Goal: Complete application form

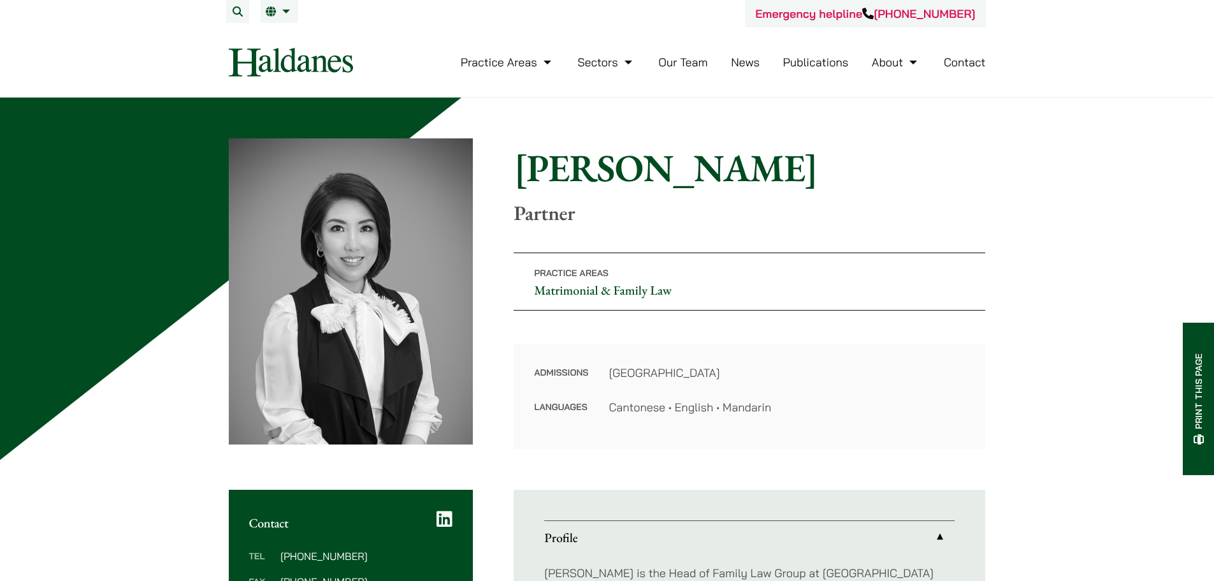
click at [962, 60] on link "Contact" at bounding box center [965, 62] width 42 height 15
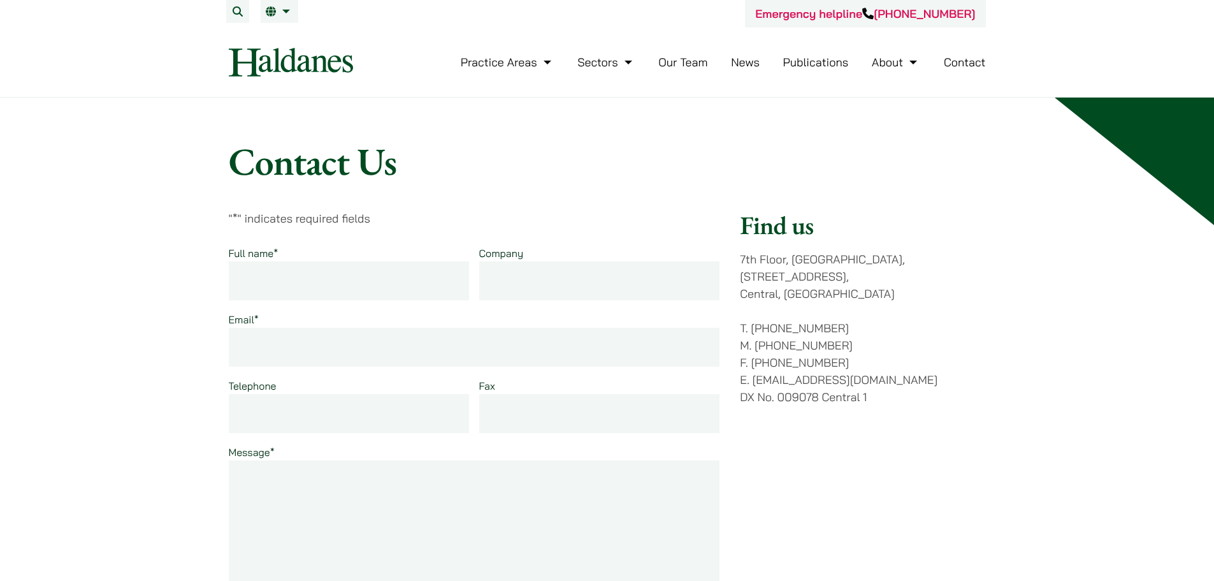
click at [339, 289] on input "Full name *" at bounding box center [349, 280] width 241 height 39
type input "Russell Tobias Peter Ashby"
click at [257, 343] on input "Email *" at bounding box center [474, 347] width 491 height 39
click at [323, 349] on input "russell.ashby@jl.com" at bounding box center [474, 347] width 491 height 39
type input "russell.ashby@jll.com"
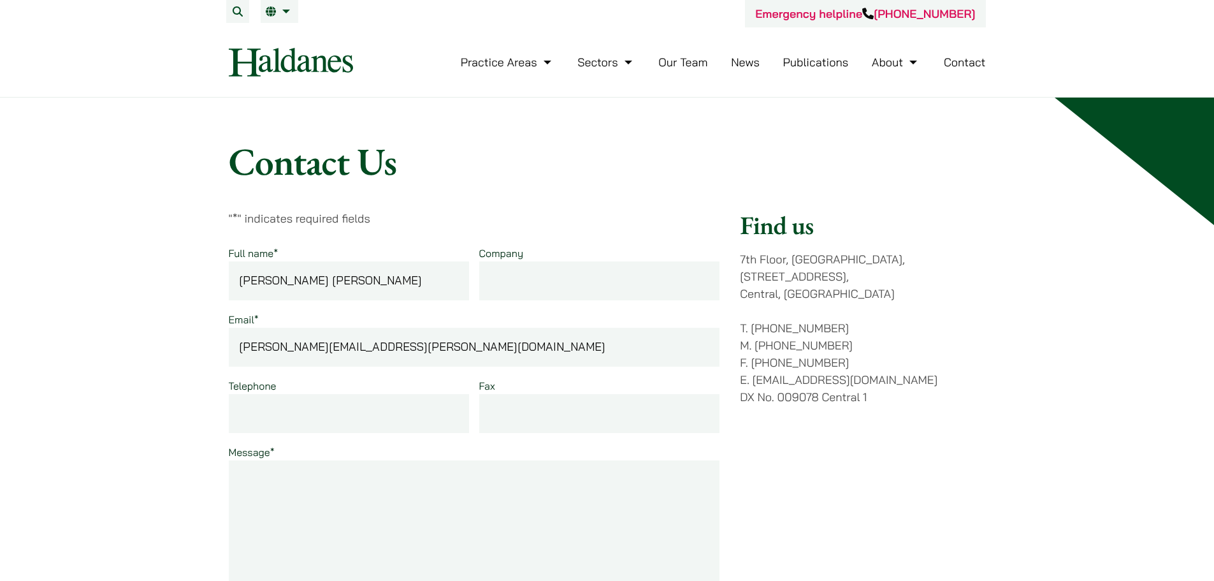
click at [338, 413] on input "Telephone" at bounding box center [349, 413] width 241 height 39
type input "60179700"
click at [296, 481] on textarea "Message *" at bounding box center [474, 552] width 491 height 184
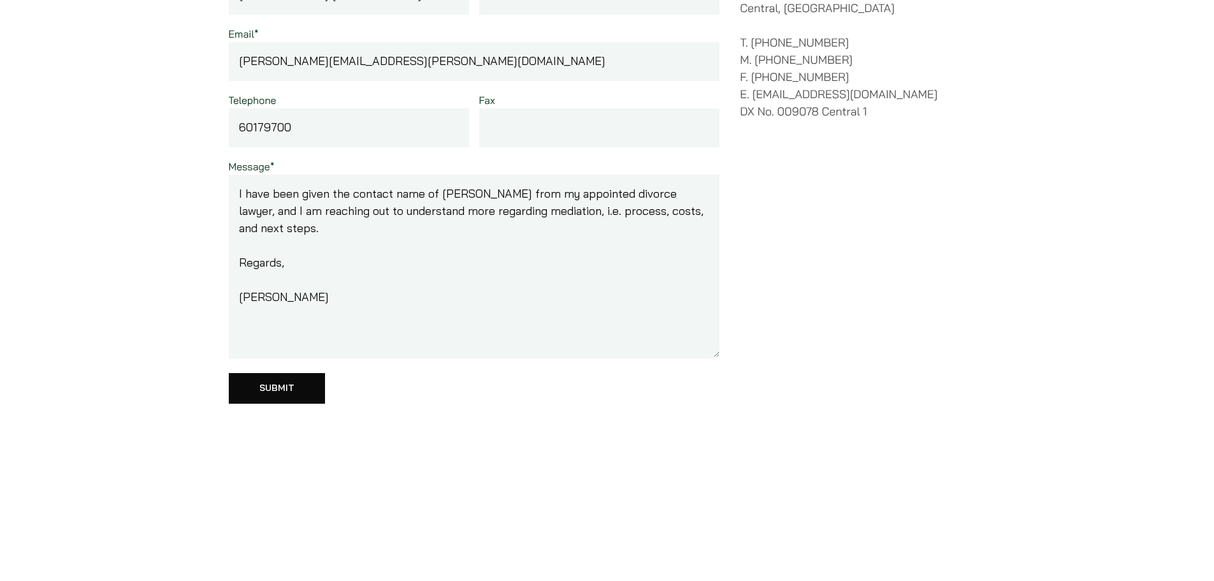
scroll to position [328, 0]
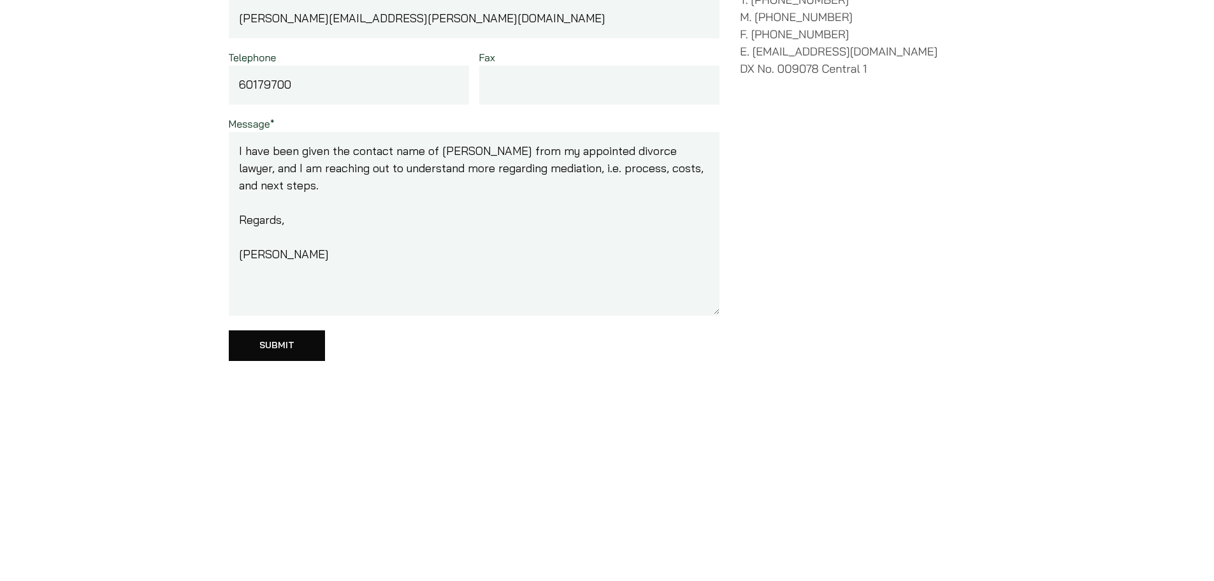
drag, startPoint x: 330, startPoint y: 259, endPoint x: 193, endPoint y: 149, distance: 175.4
click at [193, 149] on div "Contact Us " * " indicates required fields Full name * Russell Tobias Peter Ash…" at bounding box center [607, 248] width 1214 height 958
type textarea "I have been given the contact name of Elsie Liu from my appointed divorce lawye…"
click at [443, 366] on div "" * " indicates required fields Full name * Russell Tobias Peter Ashby Company …" at bounding box center [474, 129] width 491 height 497
click at [272, 335] on input "Submit" at bounding box center [277, 345] width 96 height 31
